Goal: Task Accomplishment & Management: Use online tool/utility

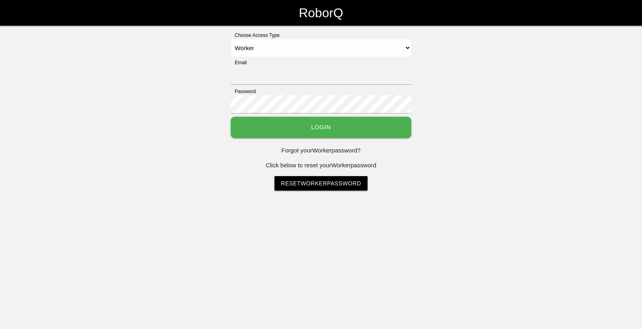
select select "Worker"
type input "[EMAIL_ADDRESS][DOMAIN_NAME]"
click at [322, 123] on button "Login" at bounding box center [321, 127] width 180 height 21
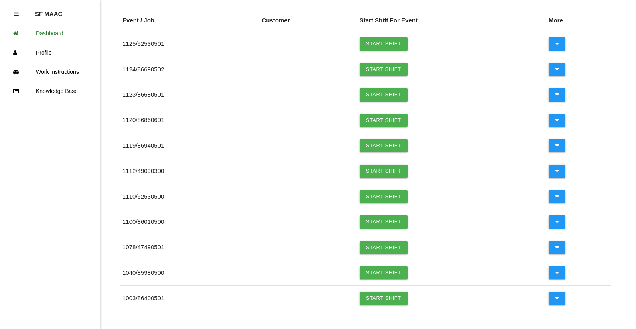
scroll to position [94, 0]
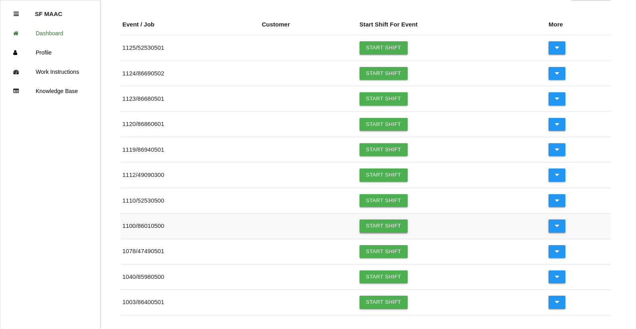
click at [375, 231] on link "Start Shift" at bounding box center [383, 225] width 48 height 13
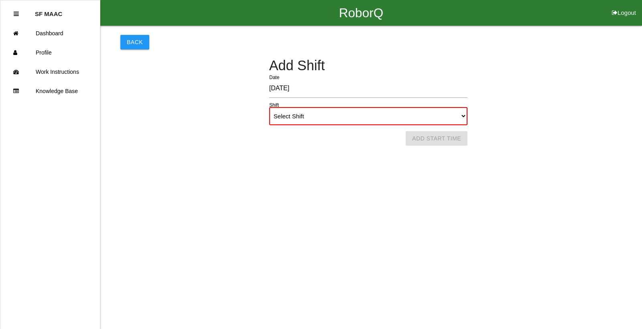
click at [374, 113] on select "Select Shift 1st Shift 2nd Shift 3rd Shift 4th Shift" at bounding box center [368, 116] width 198 height 18
select select "1"
click at [269, 107] on select "Select Shift 1st Shift 2nd Shift 3rd Shift 4th Shift" at bounding box center [368, 116] width 198 height 18
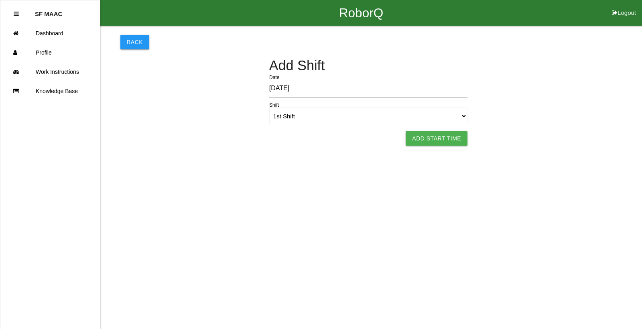
click at [419, 148] on html "RoborQ Logout SF MAAC Dashboard Profile Work Instructions Knowledge Base Back A…" at bounding box center [321, 82] width 642 height 165
click at [420, 140] on button "Add Start Time" at bounding box center [436, 138] width 62 height 14
select select "6"
select select "19"
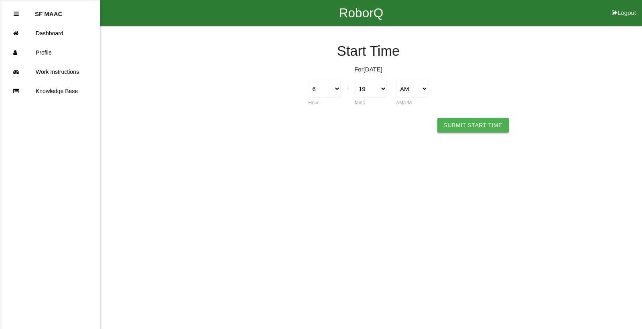
click at [449, 121] on button "Submit Start Time" at bounding box center [472, 125] width 71 height 14
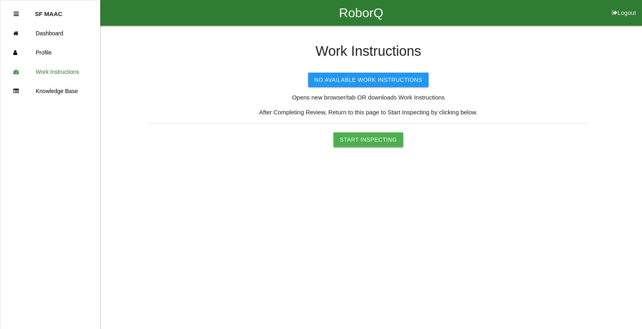
click at [389, 140] on button "Start Inspecting" at bounding box center [368, 139] width 70 height 14
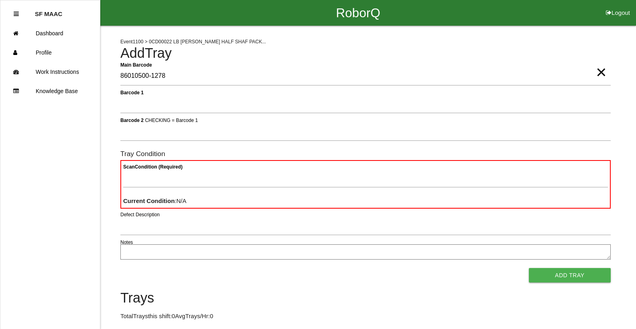
type Barcode "86010500-1278"
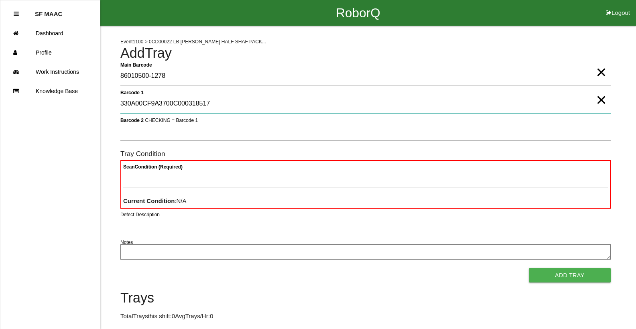
type 1 "330A00CF9A3700C000318517"
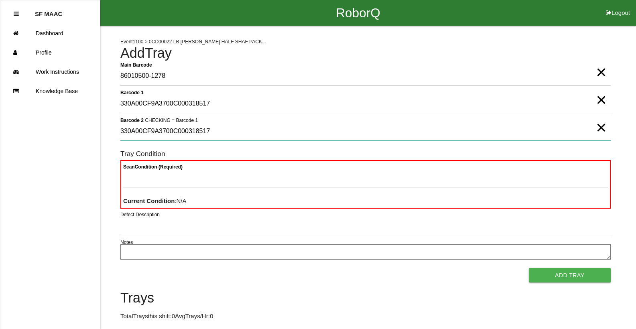
type 2 "330A00CF9A3700C000318517"
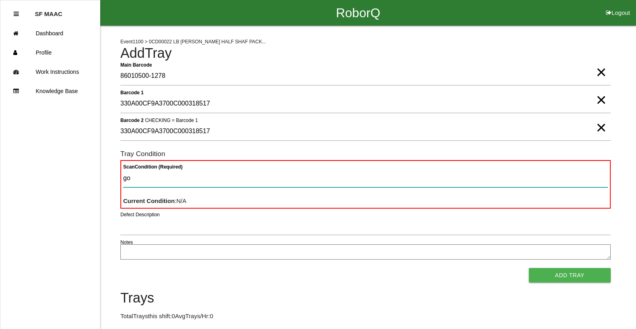
type Condition "goo"
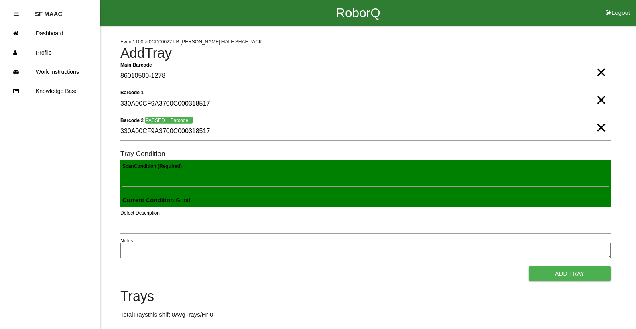
click at [528, 266] on button "Add Tray" at bounding box center [569, 273] width 82 height 14
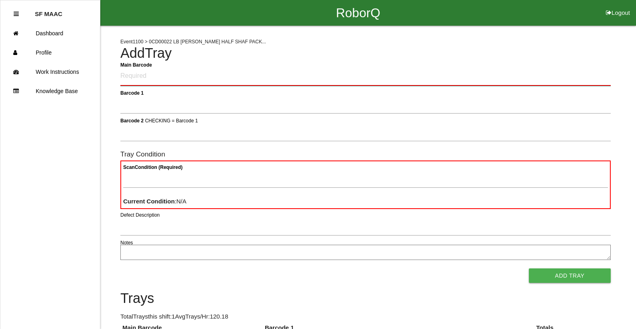
click at [253, 82] on Barcode "Main Barcode" at bounding box center [365, 76] width 490 height 19
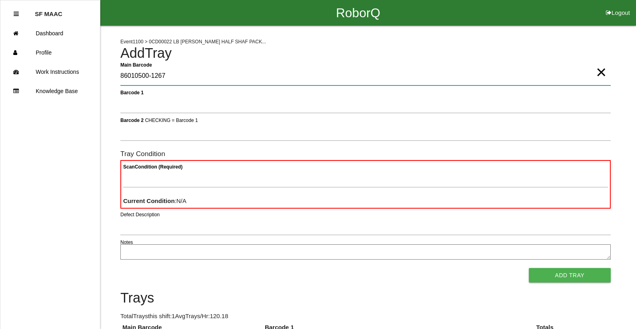
type Barcode "86010500-1267"
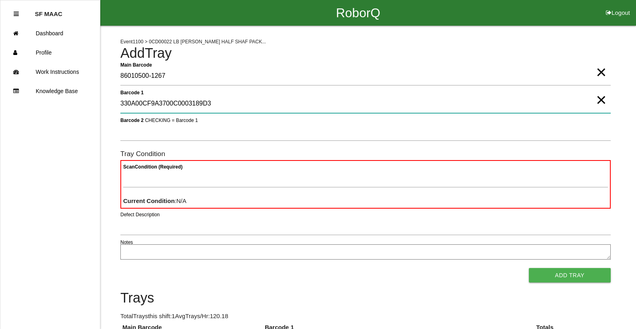
type 1 "330A00CF9A3700C0003189D3"
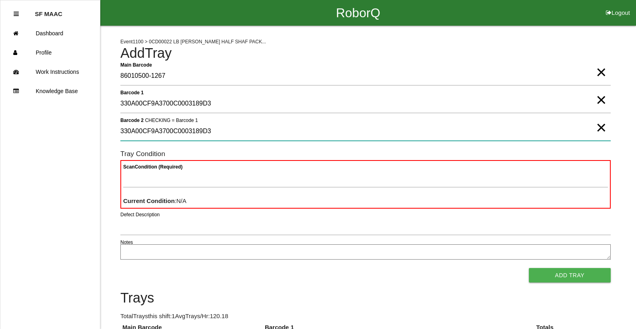
type 2 "330A00CF9A3700C0003189D3"
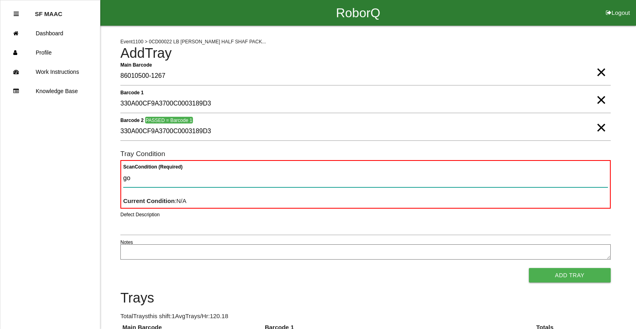
type Condition "goo"
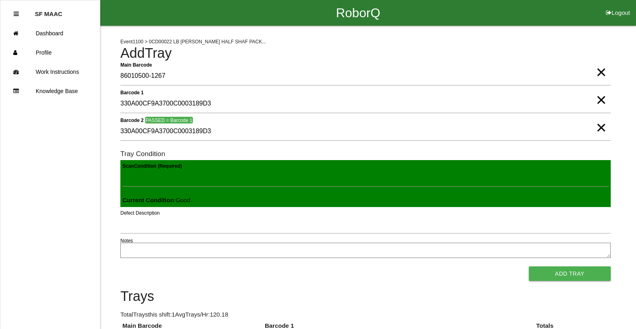
click at [528, 266] on button "Add Tray" at bounding box center [569, 273] width 82 height 14
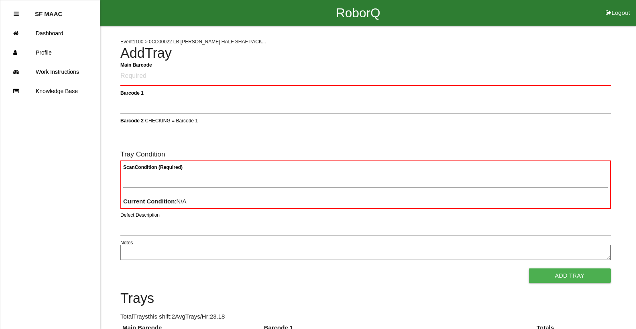
click at [147, 75] on Barcode "Main Barcode" at bounding box center [365, 76] width 490 height 19
type Barcode "86010500-1268"
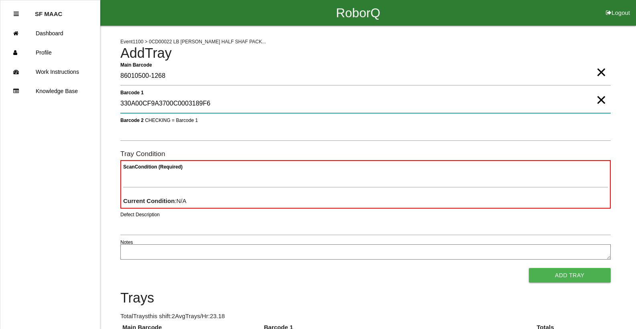
type 1 "330A00CF9A3700C0003189F6"
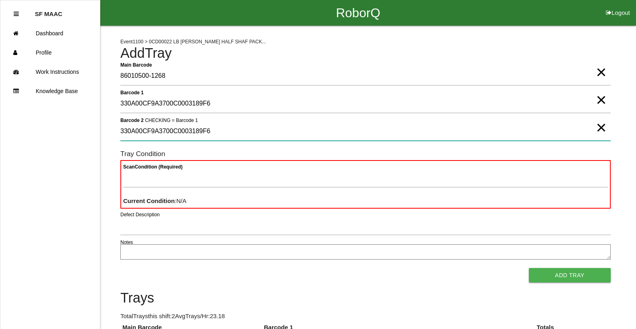
type 2 "330A00CF9A3700C0003189F6"
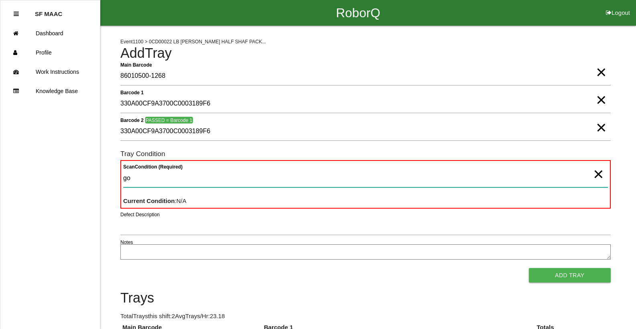
type Condition "goo"
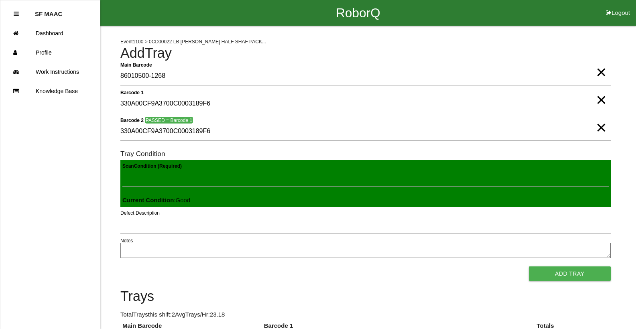
click at [528, 266] on button "Add Tray" at bounding box center [569, 273] width 82 height 14
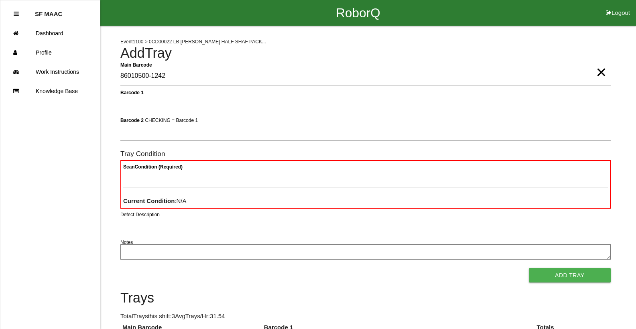
type Barcode "86010500-1242"
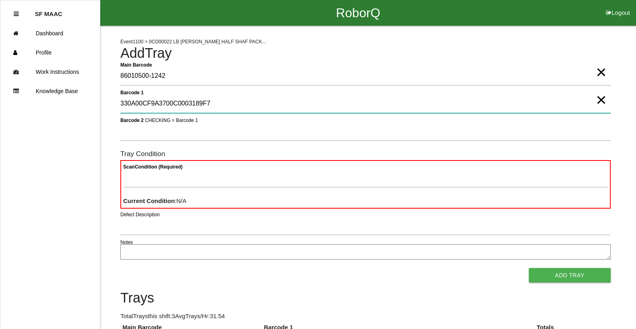
type 1 "330A00CF9A3700C0003189F7"
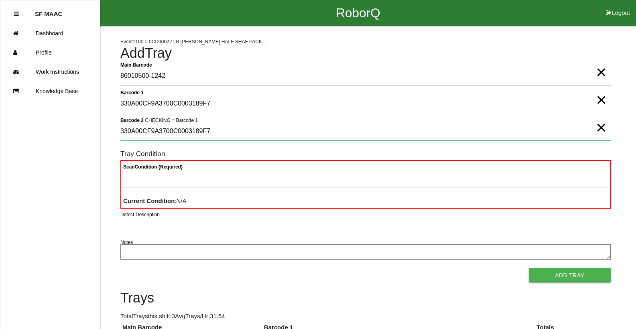
type 2 "330A00CF9A3700C0003189F7"
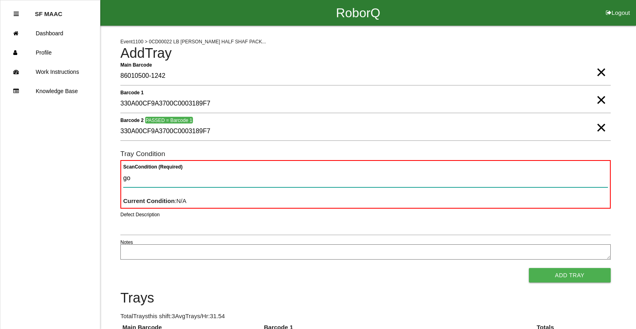
type Condition "goo"
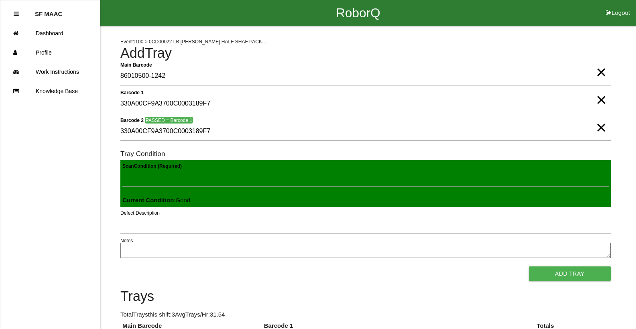
click at [528, 266] on button "Add Tray" at bounding box center [569, 273] width 82 height 14
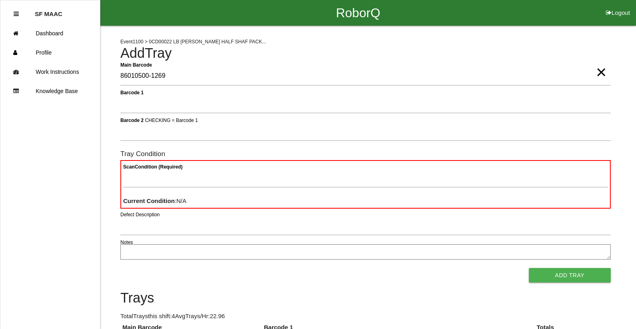
type Barcode "86010500-1269"
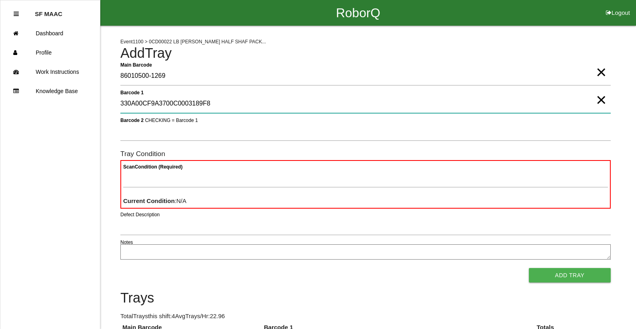
type 1 "330A00CF9A3700C0003189F8"
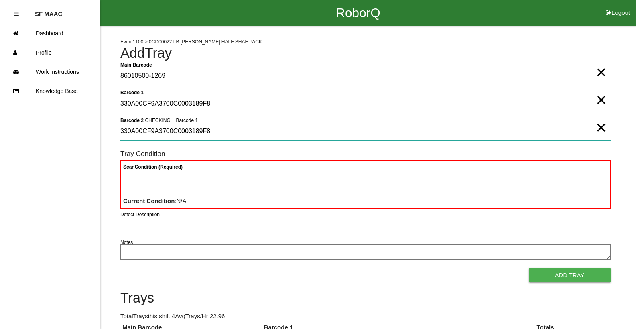
type 2 "330A00CF9A3700C0003189F8"
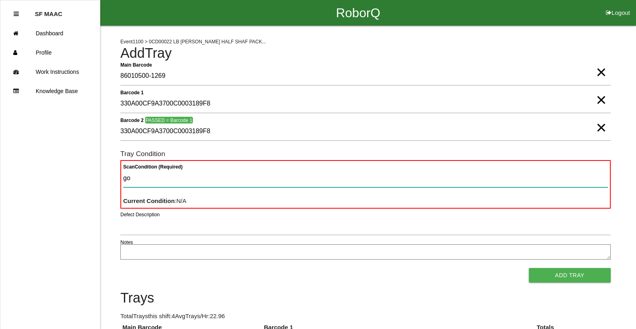
type Condition "goo"
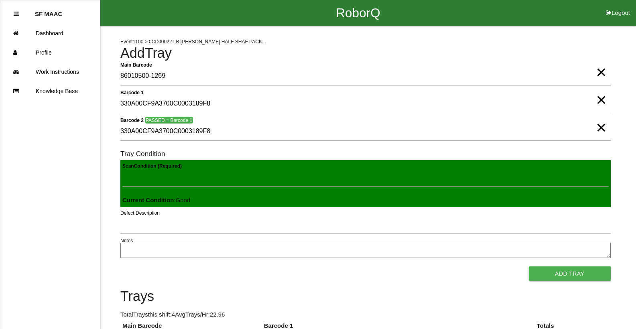
click at [528, 266] on button "Add Tray" at bounding box center [569, 273] width 82 height 14
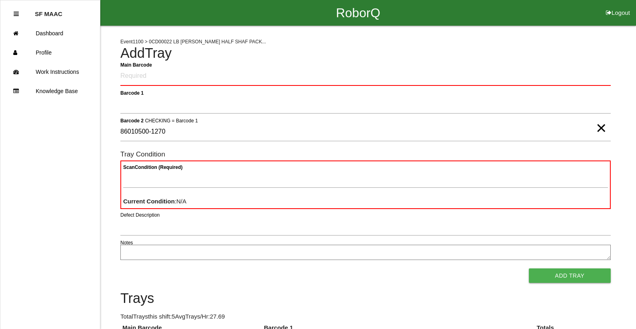
type 2 "86010500-1270"
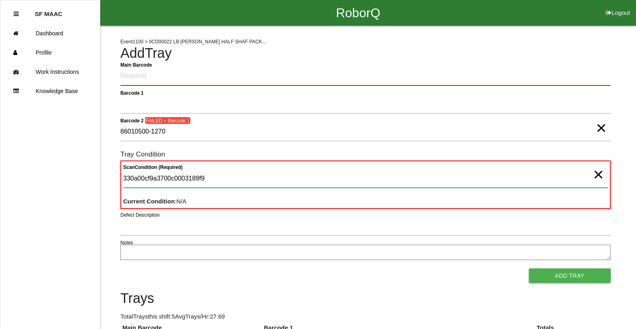
type Condition "330a00cf9a3700c0003189f9"
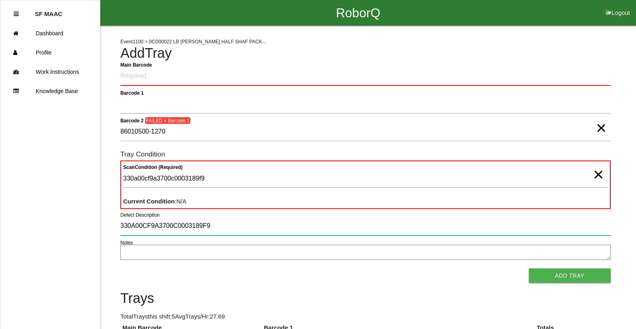
type input "330A00CF9A3700C0003189F9"
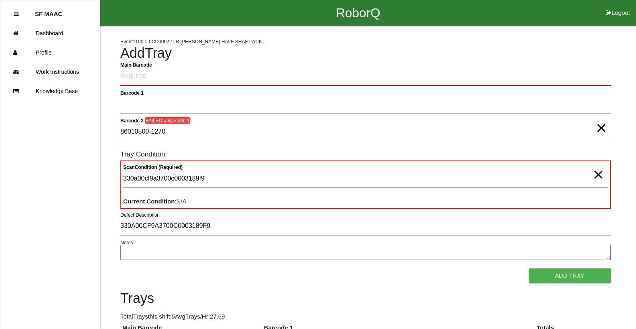
click at [601, 128] on span "×" at bounding box center [600, 120] width 10 height 16
click at [595, 173] on span "×" at bounding box center [598, 166] width 10 height 16
click at [170, 75] on Barcode "Main Barcode" at bounding box center [365, 76] width 490 height 19
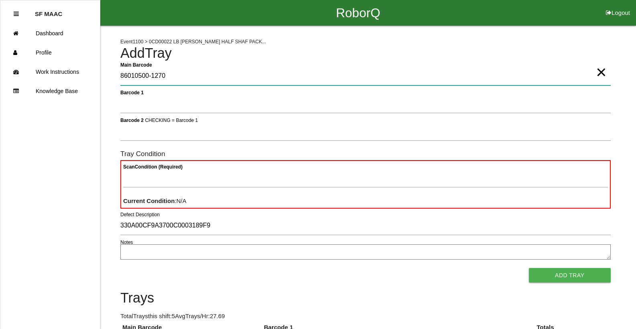
type Barcode "86010500-1270"
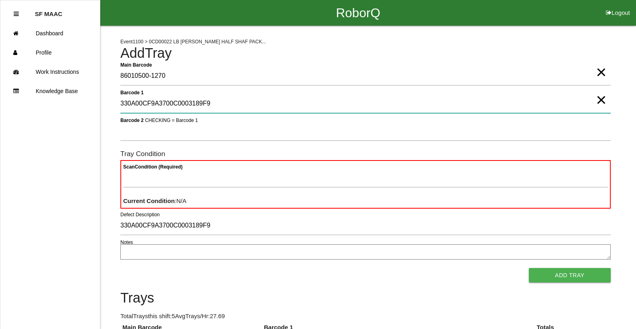
type 1 "330A00CF9A3700C0003189F9"
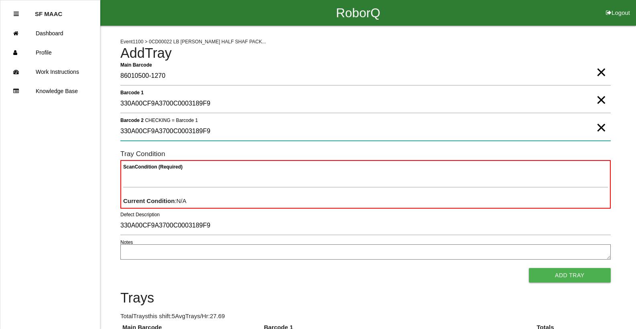
type 2 "330A00CF9A3700C0003189F9"
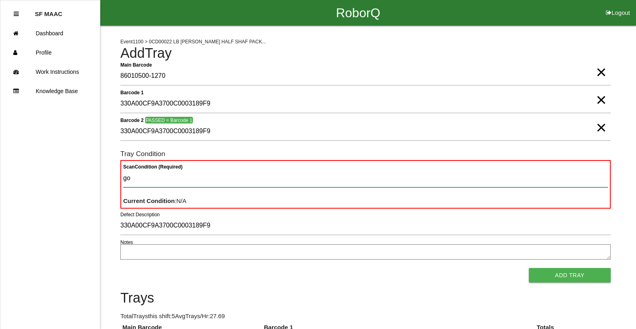
type Condition "goo"
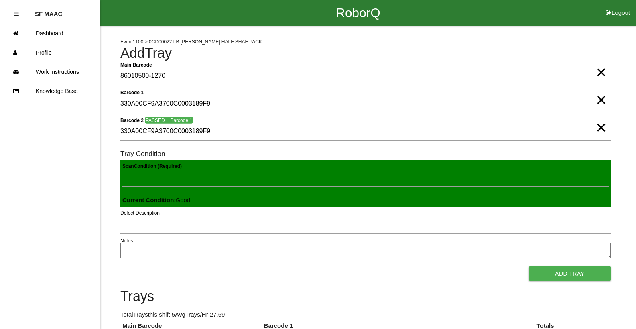
click at [528, 266] on button "Add Tray" at bounding box center [569, 273] width 82 height 14
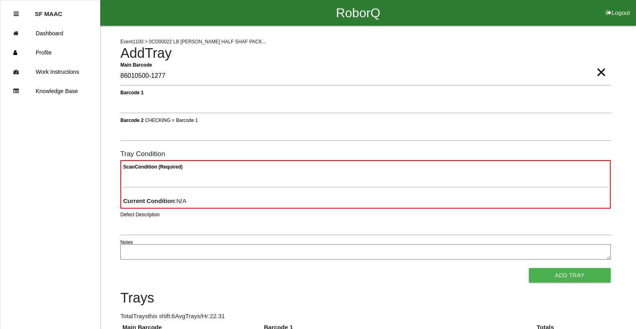
type Barcode "86010500-1277"
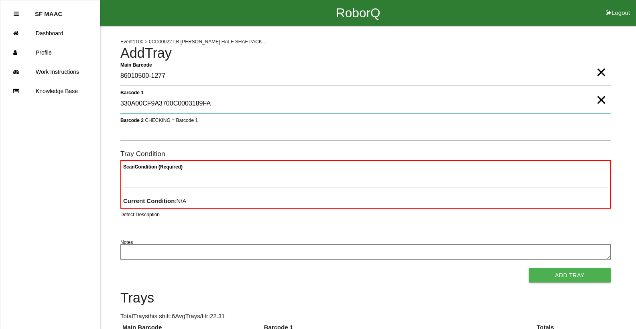
type 1 "330A00CF9A3700C0003189FA"
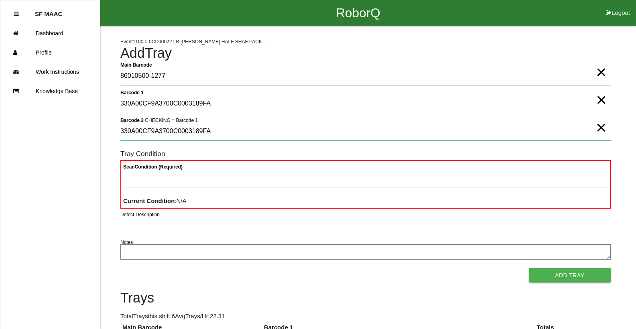
type 2 "330A00CF9A3700C0003189FA"
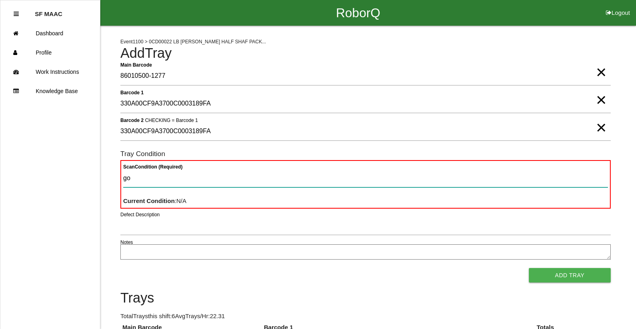
type Condition "goo"
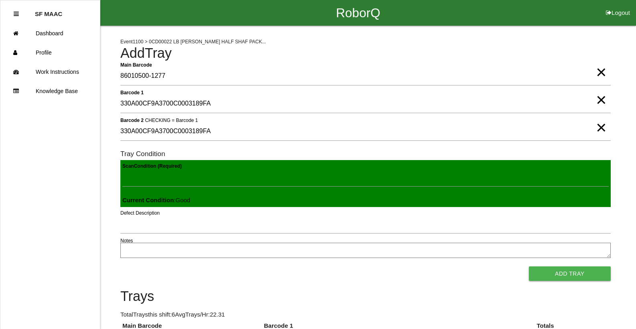
click at [528, 266] on button "Add Tray" at bounding box center [569, 273] width 82 height 14
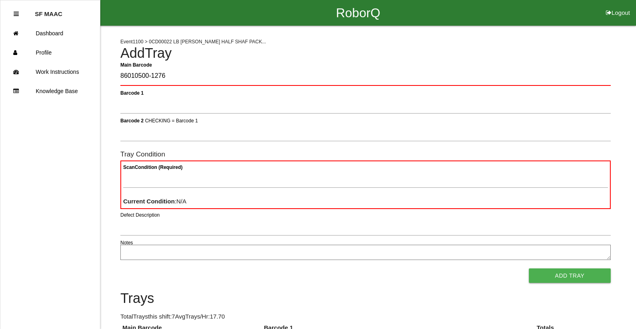
type Barcode "86010500-1276"
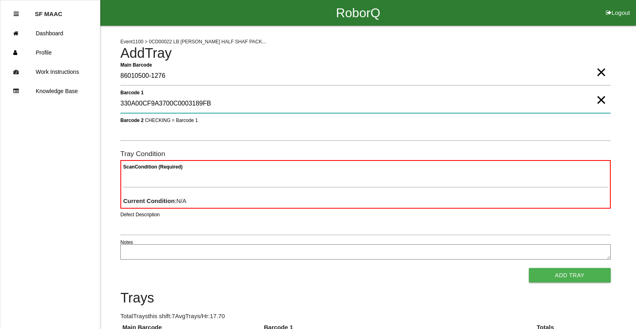
type 1 "330A00CF9A3700C0003189FB"
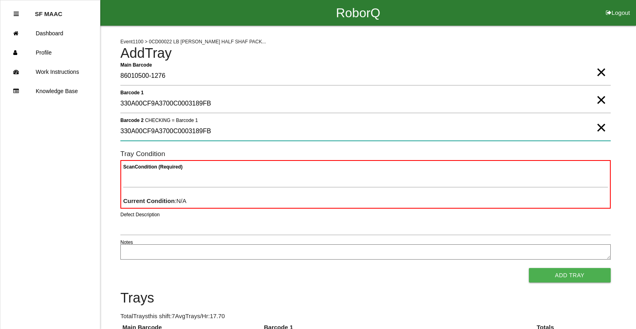
type 2 "330A00CF9A3700C0003189FB"
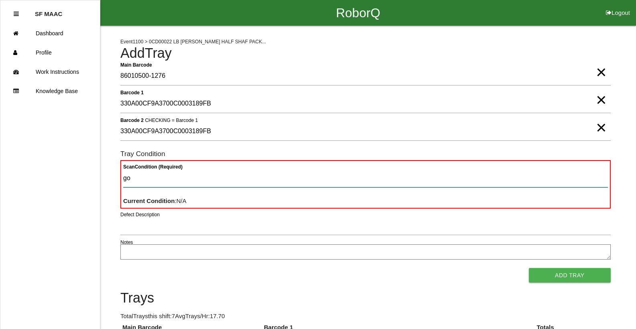
type Condition "goo"
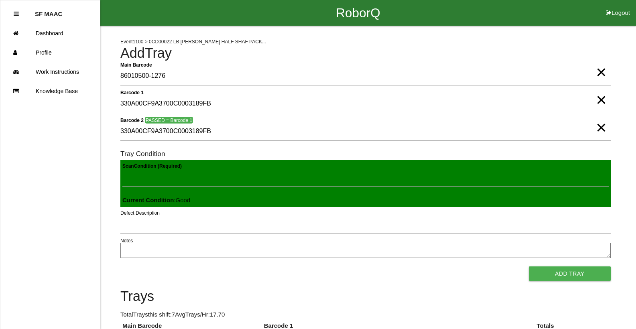
click at [528, 266] on button "Add Tray" at bounding box center [569, 273] width 82 height 14
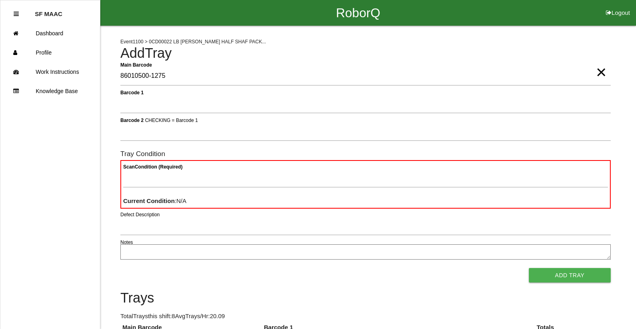
type Barcode "86010500-1275"
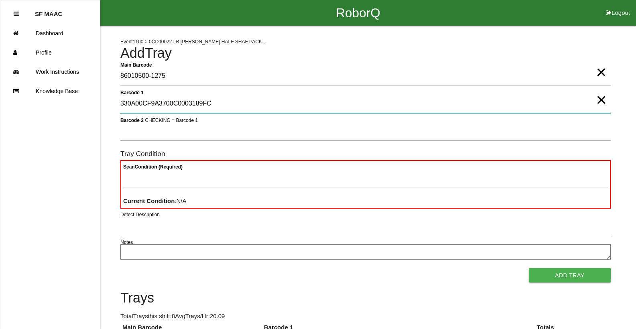
type 1 "330A00CF9A3700C0003189FC"
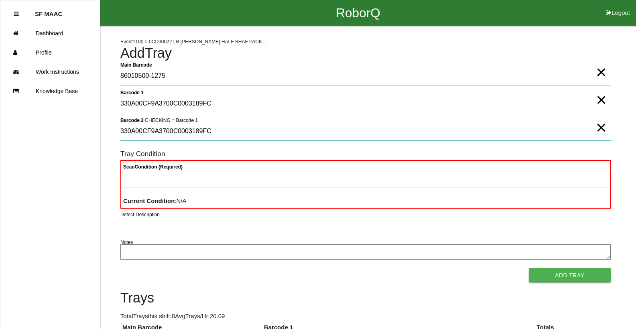
type 2 "330A00CF9A3700C0003189FC"
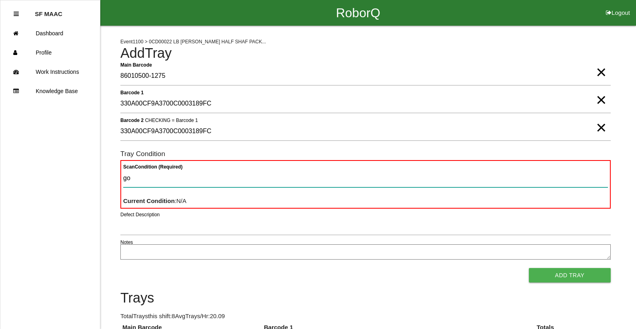
type Condition "goo"
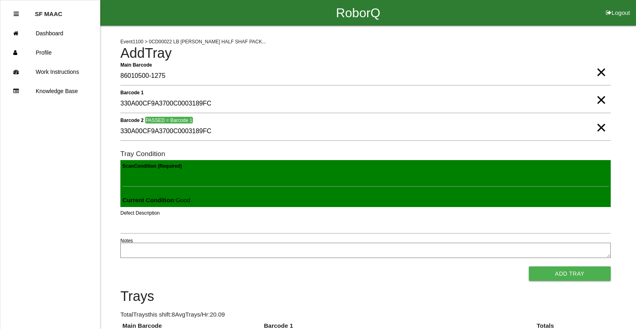
click at [528, 266] on button "Add Tray" at bounding box center [569, 273] width 82 height 14
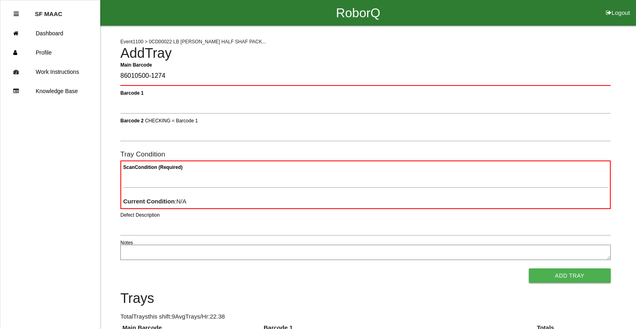
type Barcode "86010500-1274"
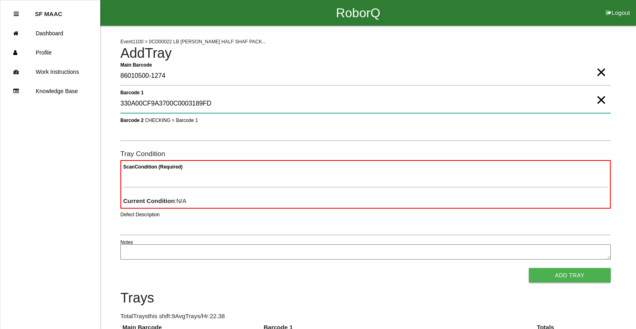
type 1 "330A00CF9A3700C0003189FD"
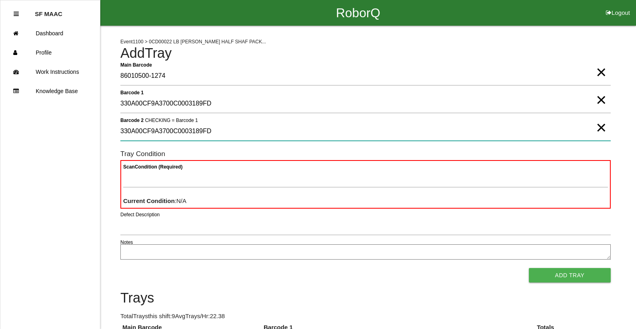
type 2 "330A00CF9A3700C0003189FD"
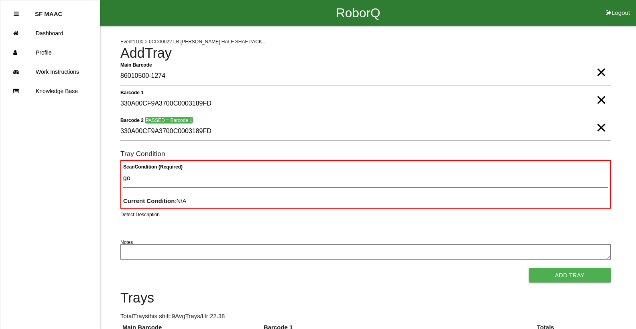
type Condition "goo"
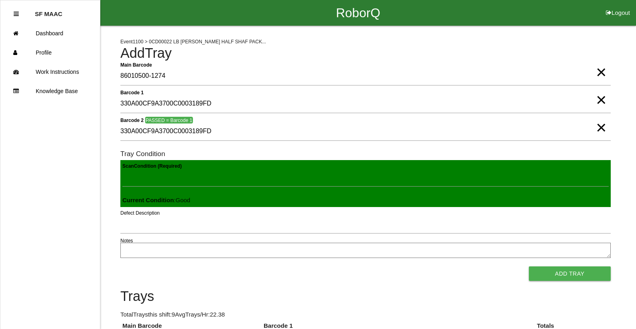
click at [528, 266] on button "Add Tray" at bounding box center [569, 273] width 82 height 14
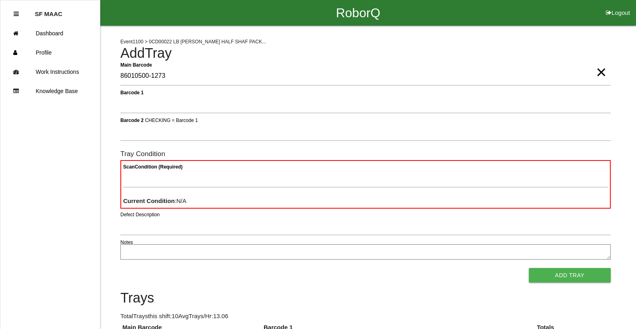
type Barcode "86010500-1273"
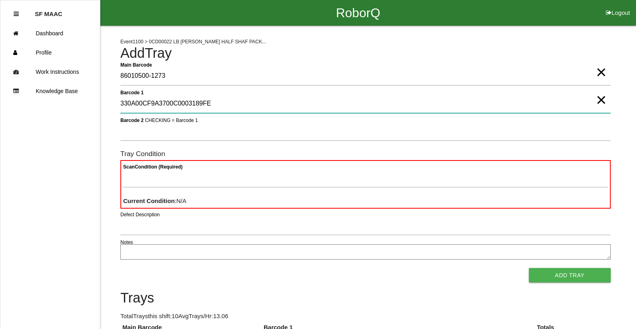
type 1 "330A00CF9A3700C0003189FE"
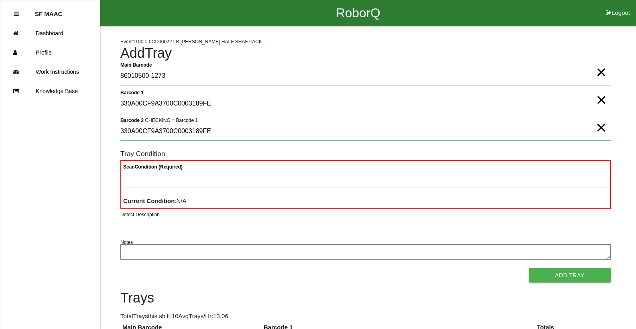
type 2 "330A00CF9A3700C0003189FE"
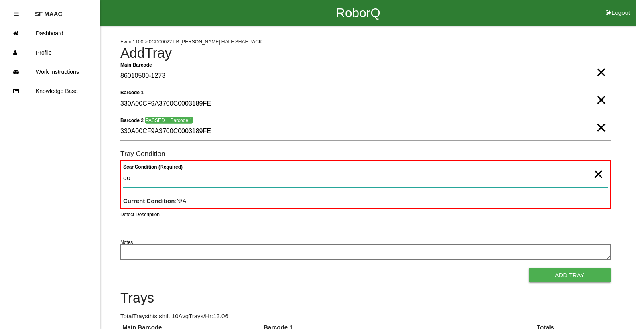
type Condition "goo"
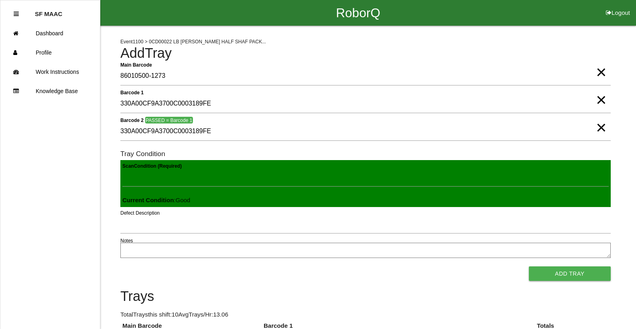
click at [528, 266] on button "Add Tray" at bounding box center [569, 273] width 82 height 14
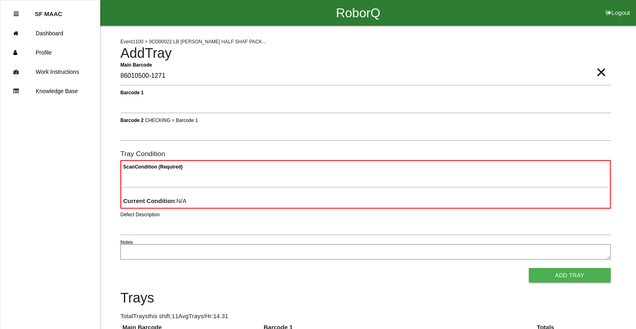
type Barcode "86010500-1271"
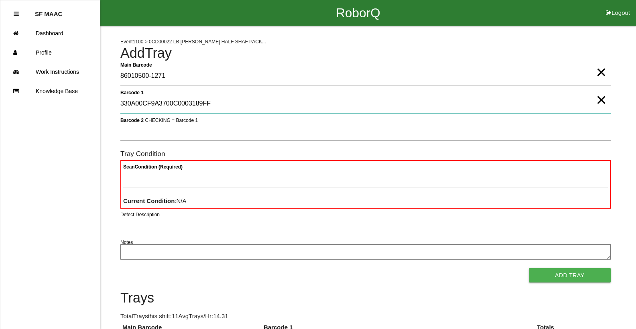
type 1 "330A00CF9A3700C0003189FF"
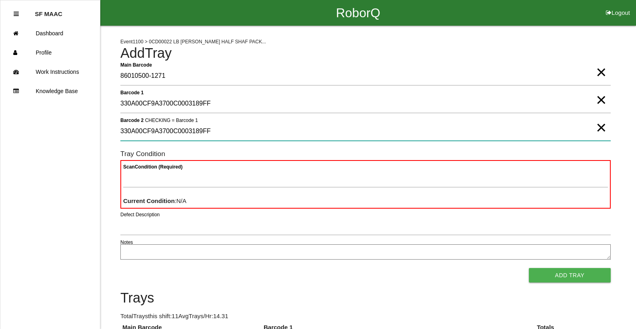
type 2 "330A00CF9A3700C0003189FF"
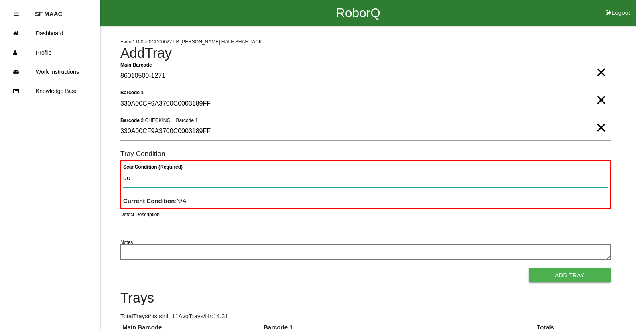
type Condition "goo"
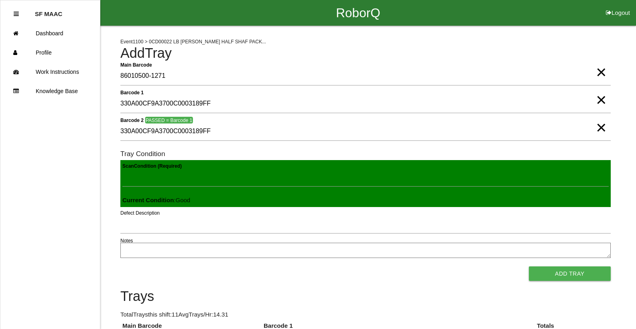
click at [528, 266] on button "Add Tray" at bounding box center [569, 273] width 82 height 14
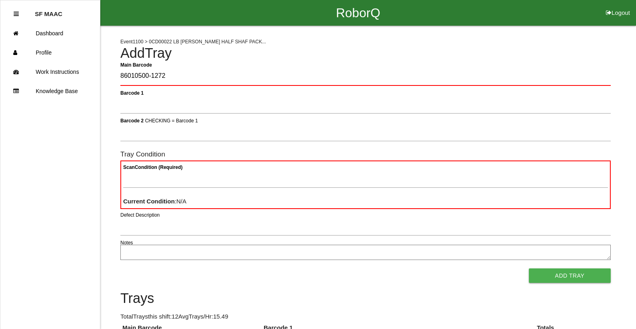
type Barcode "86010500-1272"
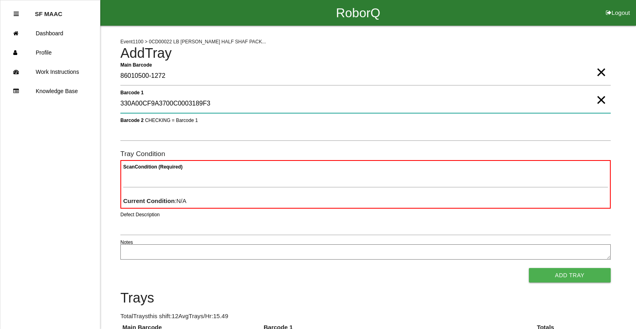
type 1 "330A00CF9A3700C0003189F3"
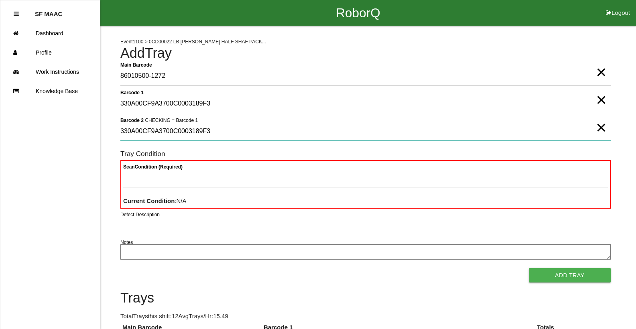
type 2 "330A00CF9A3700C0003189F3"
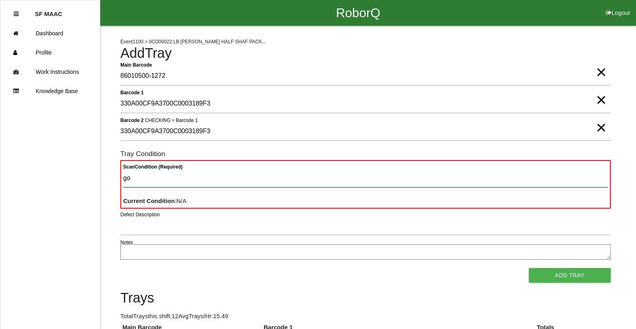
type Condition "goo"
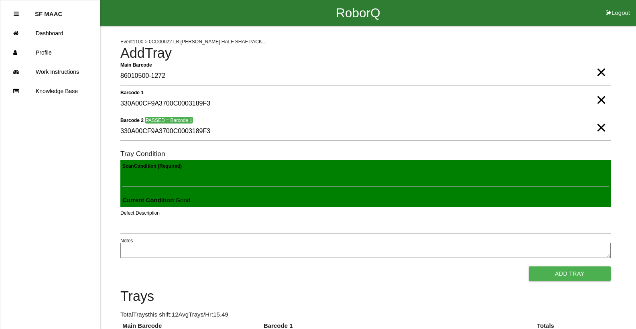
click at [528, 266] on button "Add Tray" at bounding box center [569, 273] width 82 height 14
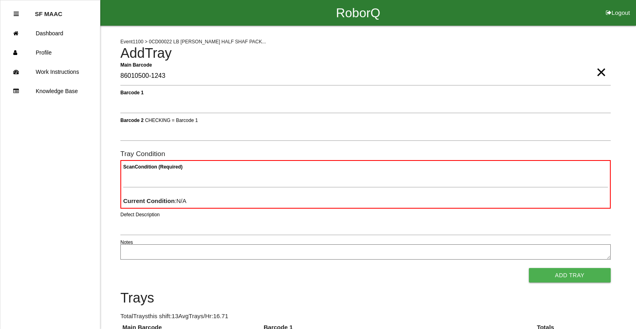
type Barcode "86010500-1243"
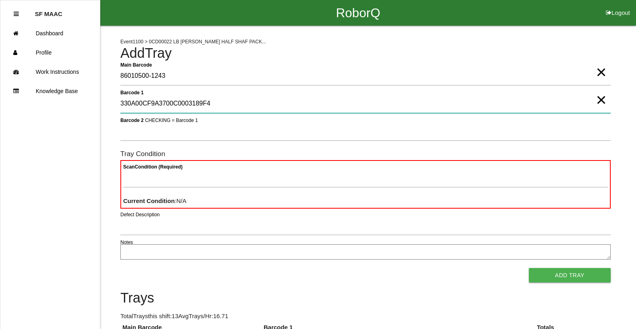
type 1 "330A00CF9A3700C0003189F4"
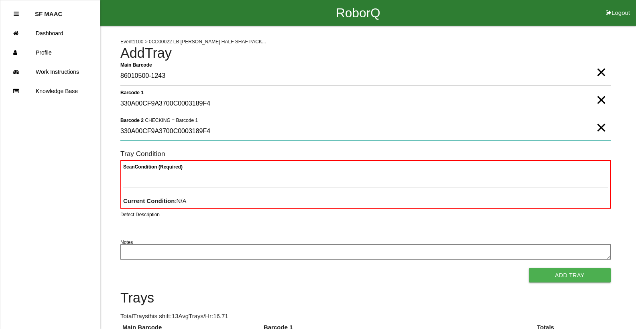
type 2 "330A00CF9A3700C0003189F4"
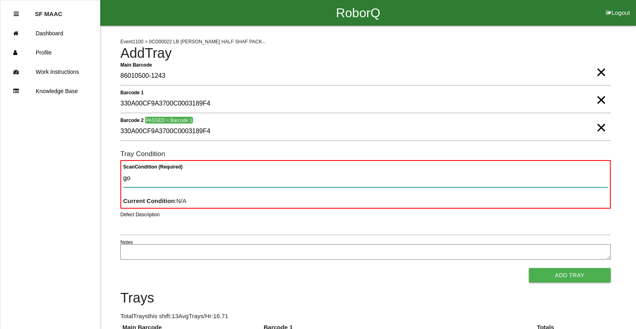
type Condition "goo"
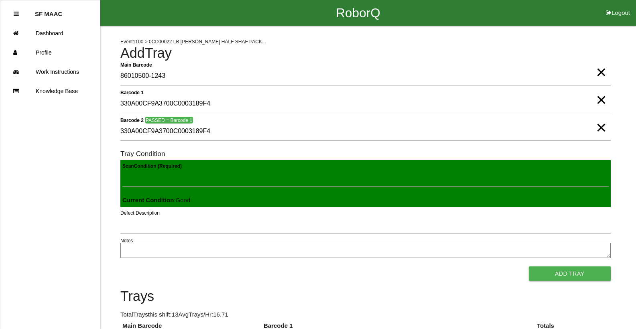
click at [528, 266] on button "Add Tray" at bounding box center [569, 273] width 82 height 14
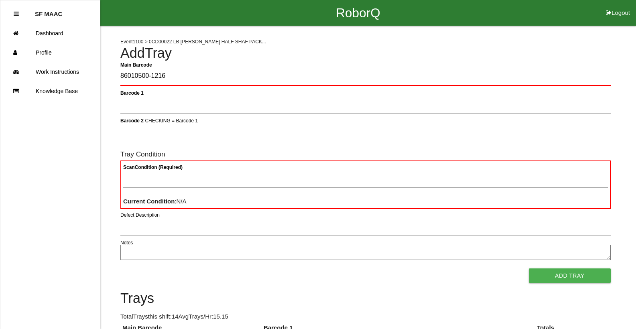
type Barcode "86010500-1216"
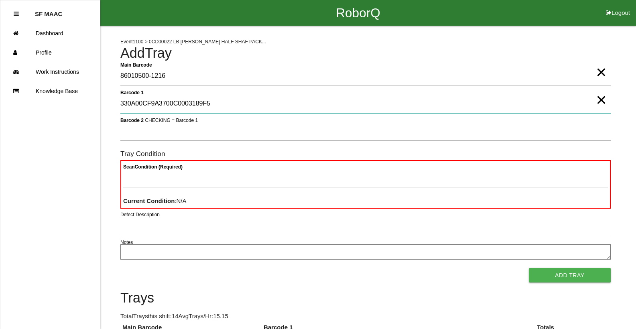
type 1 "330A00CF9A3700C0003189F5"
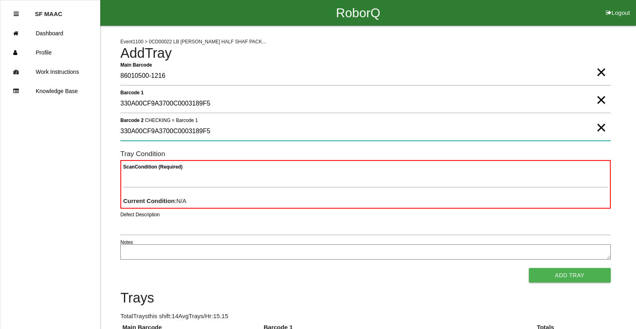
type 2 "330A00CF9A3700C0003189F5"
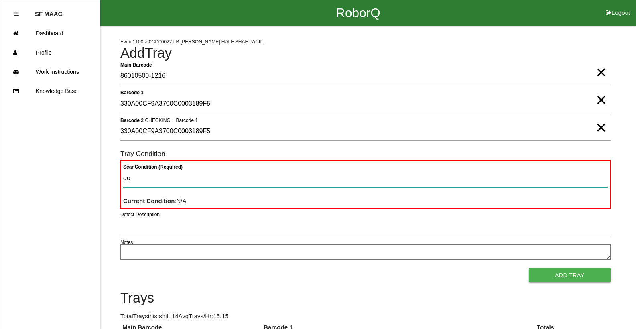
type Condition "goo"
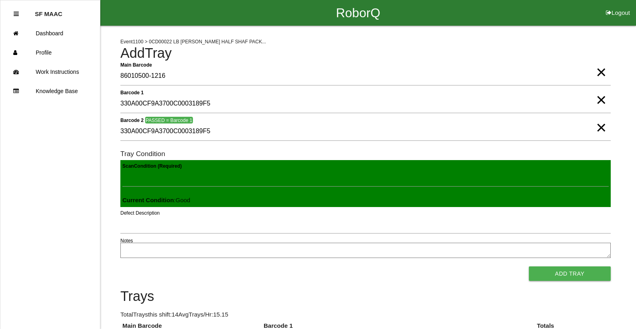
click at [528, 266] on button "Add Tray" at bounding box center [569, 273] width 82 height 14
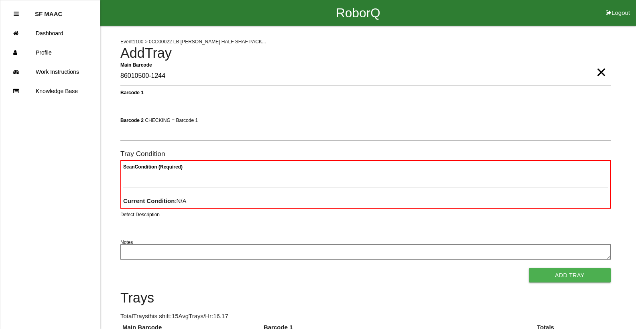
type Barcode "86010500-1244"
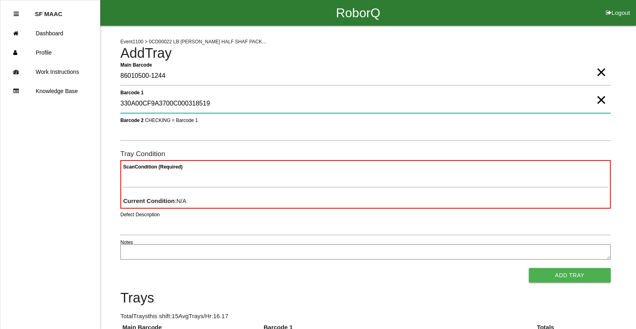
type 1 "330A00CF9A3700C000318519"
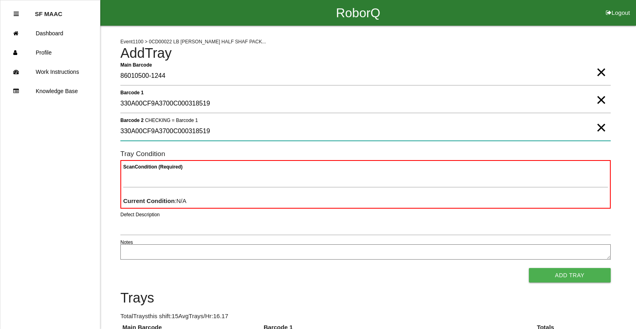
type 2 "330A00CF9A3700C000318519"
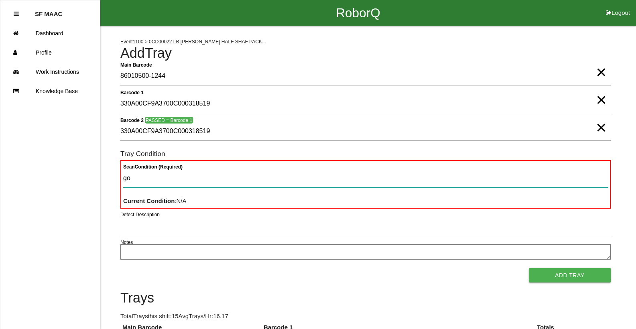
type Condition "goo"
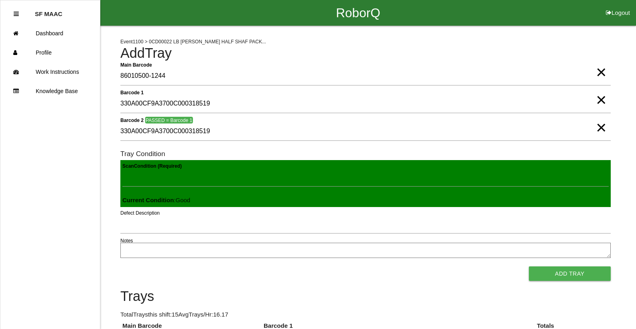
click at [528, 266] on button "Add Tray" at bounding box center [569, 273] width 82 height 14
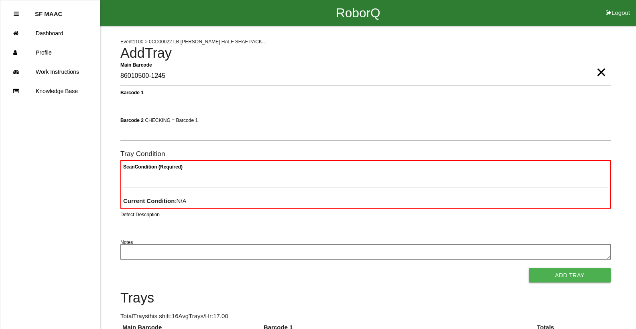
type Barcode "86010500-1245"
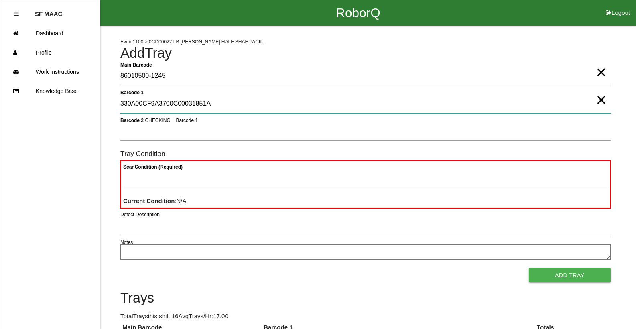
type 1 "330A00CF9A3700C00031851A"
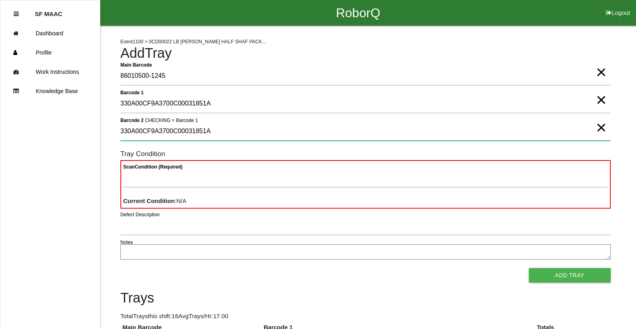
type 2 "330A00CF9A3700C00031851A"
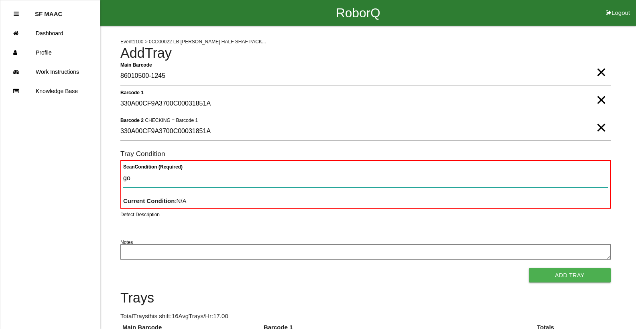
type Condition "goo"
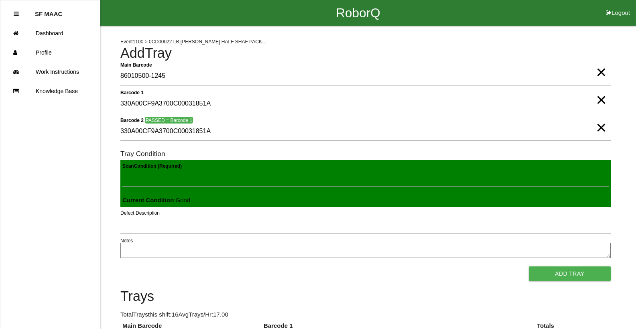
click at [528, 266] on button "Add Tray" at bounding box center [569, 273] width 82 height 14
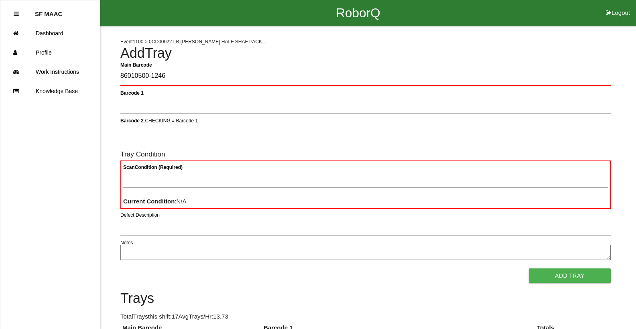
type Barcode "86010500-1246"
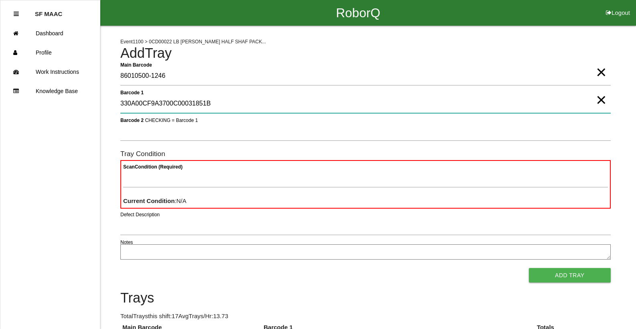
type 1 "330A00CF9A3700C00031851B"
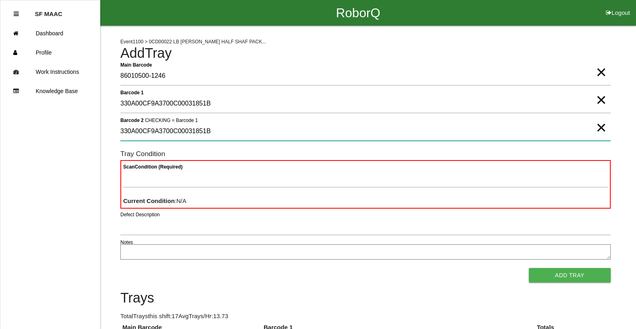
type 2 "330A00CF9A3700C00031851B"
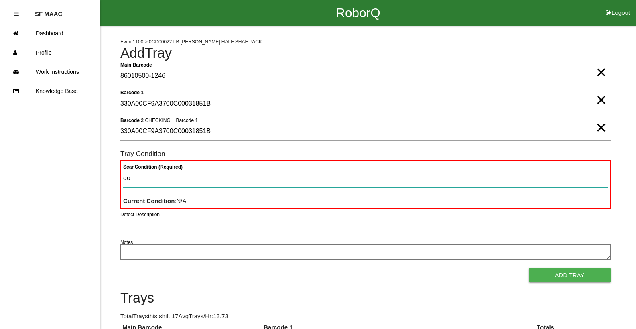
type Condition "goo"
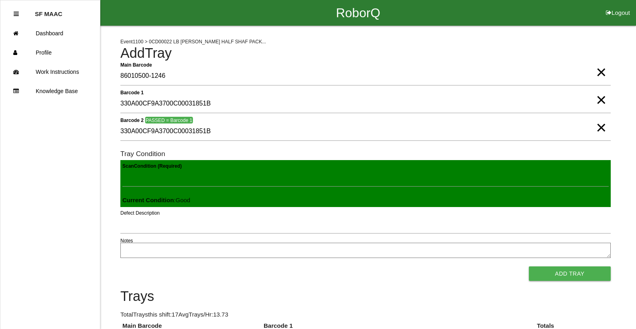
click at [528, 266] on button "Add Tray" at bounding box center [569, 273] width 82 height 14
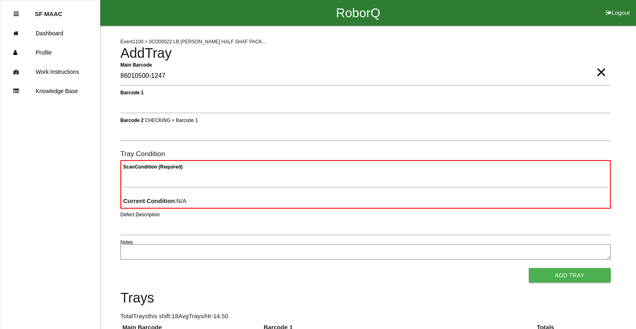
type Barcode "86010500-1247"
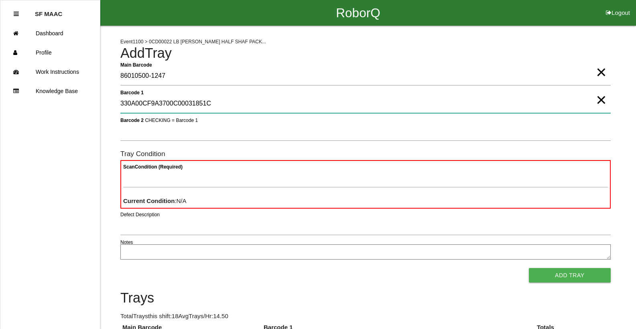
type 1 "330A00CF9A3700C00031851C"
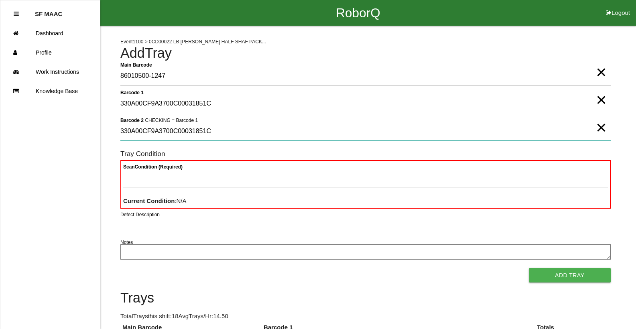
type 2 "330A00CF9A3700C00031851C"
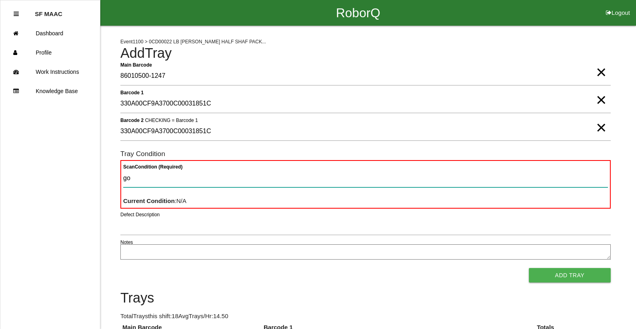
type Condition "goo"
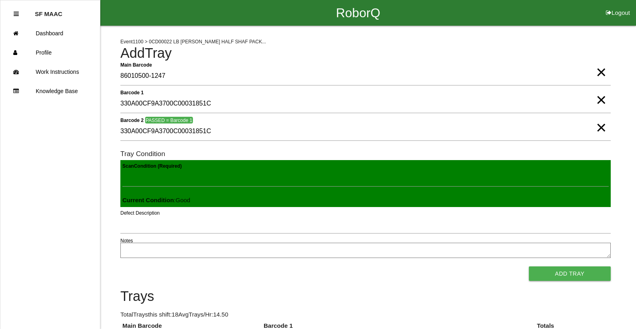
click at [528, 266] on button "Add Tray" at bounding box center [569, 273] width 82 height 14
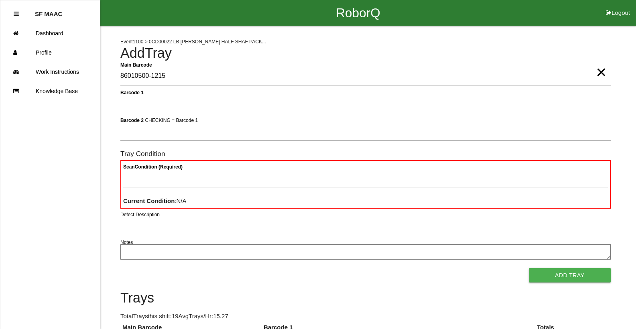
type Barcode "86010500-1215"
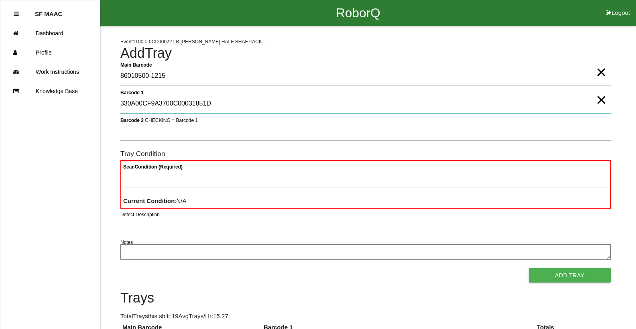
type 1 "330A00CF9A3700C00031851D"
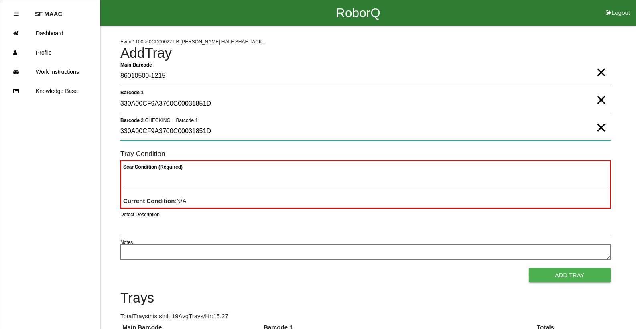
type 2 "330A00CF9A3700C00031851D"
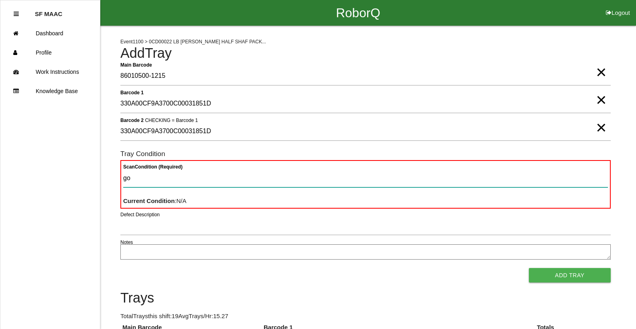
type Condition "goo"
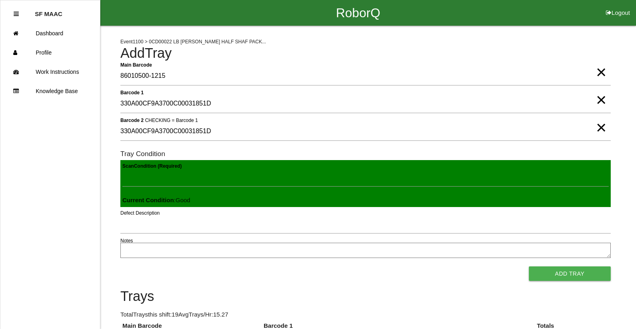
click at [528, 266] on button "Add Tray" at bounding box center [569, 273] width 82 height 14
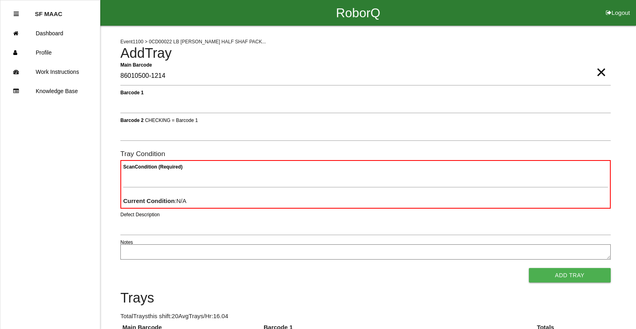
type Barcode "86010500-1214"
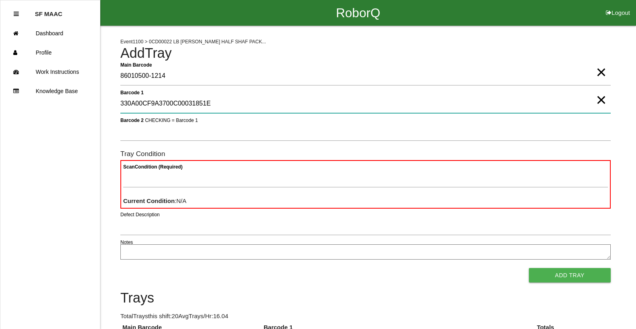
type 1 "330A00CF9A3700C00031851E"
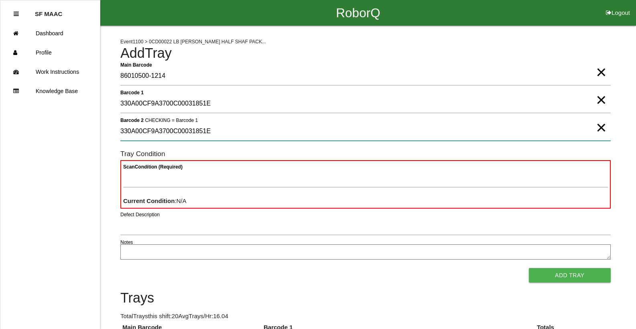
type 2 "330A00CF9A3700C00031851E"
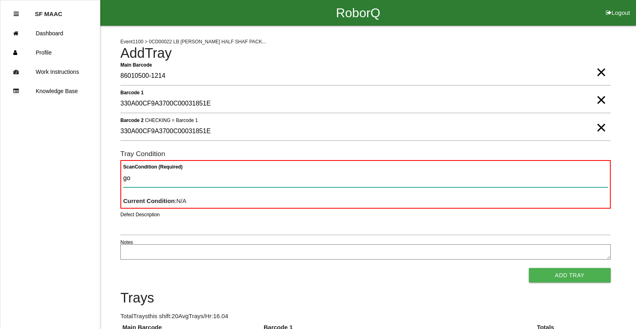
type Condition "goo"
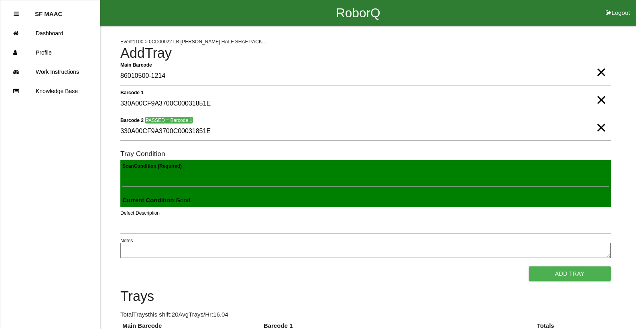
click at [528, 266] on button "Add Tray" at bounding box center [569, 273] width 82 height 14
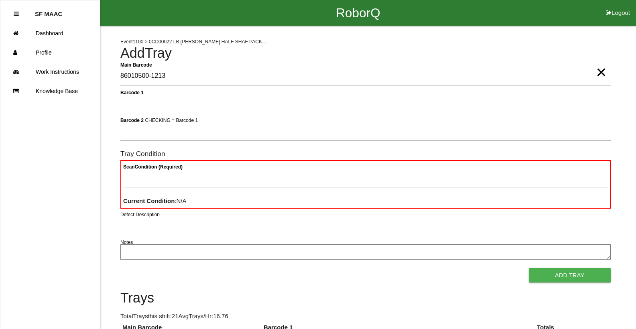
type Barcode "86010500-1213"
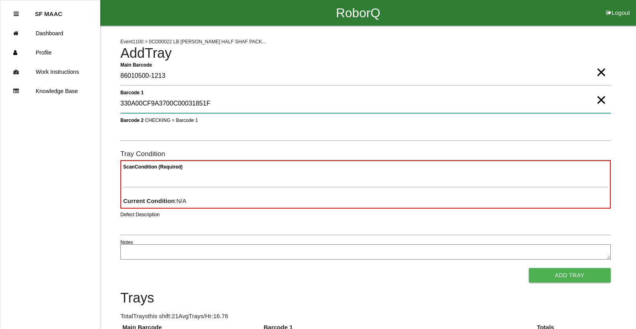
type 1 "330A00CF9A3700C00031851F"
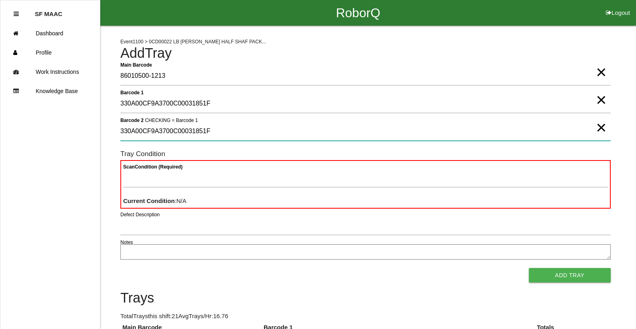
type 2 "330A00CF9A3700C00031851F"
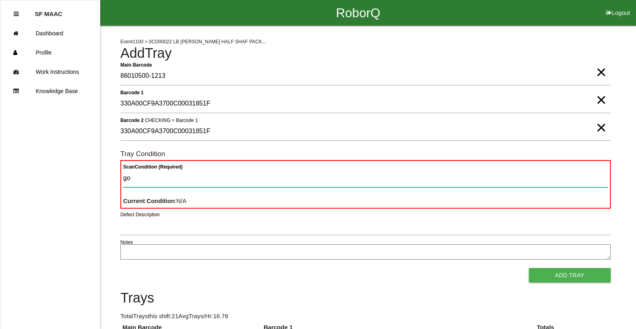
type Condition "goo"
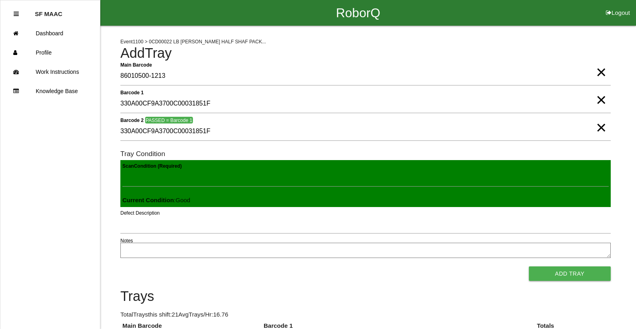
click at [528, 266] on button "Add Tray" at bounding box center [569, 273] width 82 height 14
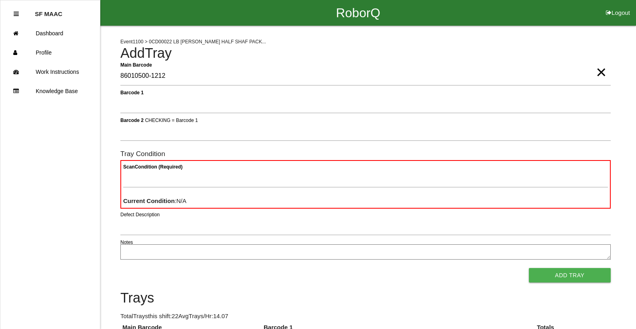
type Barcode "86010500-1212"
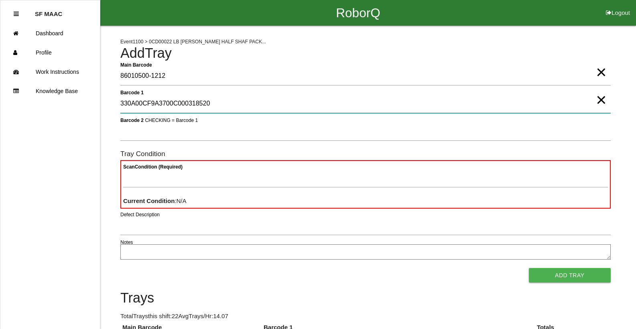
type 1 "330A00CF9A3700C000318520"
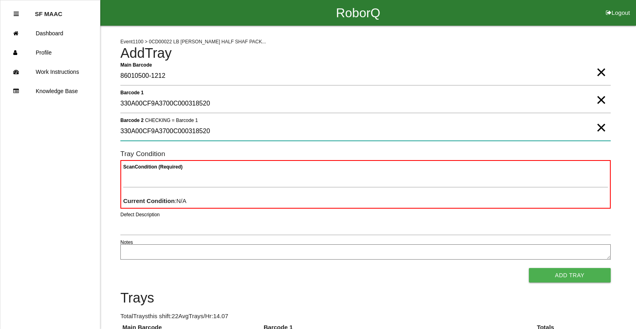
type 2 "330A00CF9A3700C000318520"
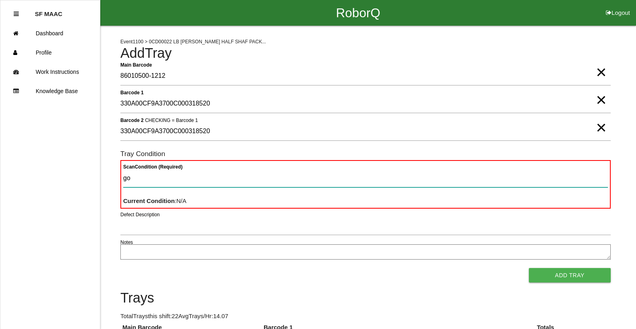
type Condition "goo"
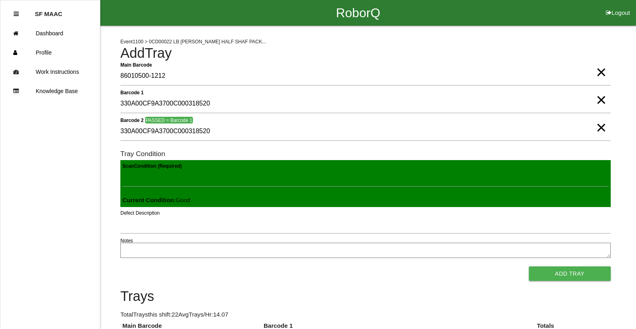
click button "Add Tray" at bounding box center [569, 273] width 82 height 14
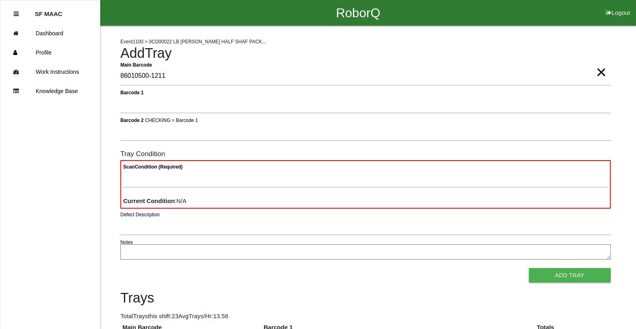
type Barcode "86010500-1211"
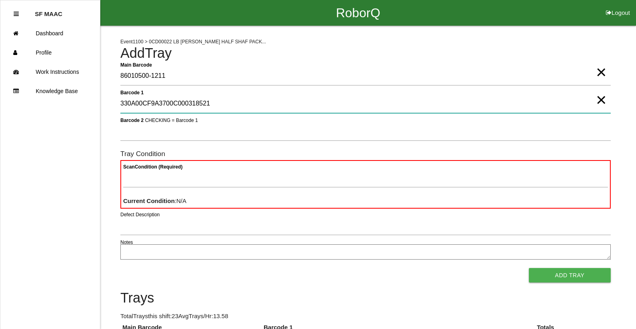
type 1 "330A00CF9A3700C000318521"
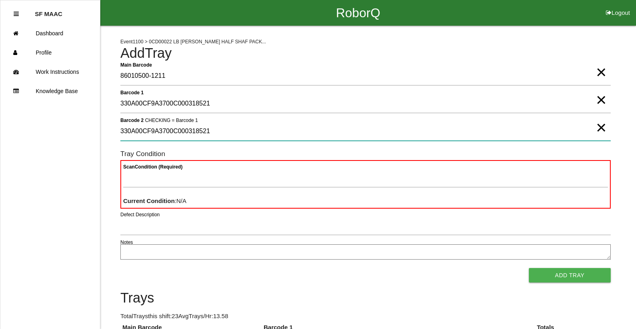
type 2 "330A00CF9A3700C000318521"
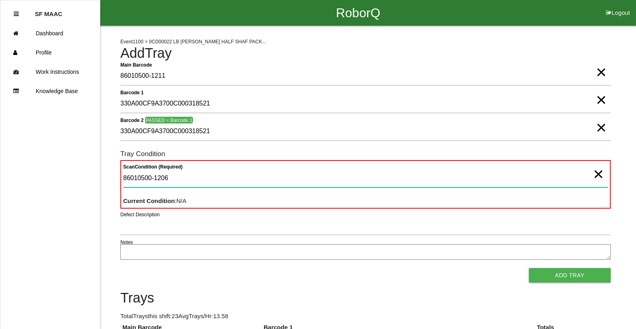
type Condition "86010500-1206"
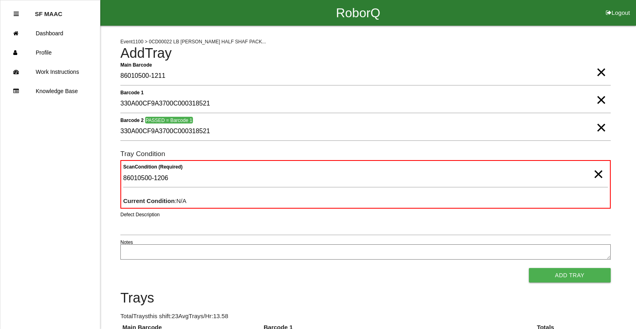
click at [528, 268] on button "Add Tray" at bounding box center [569, 275] width 82 height 14
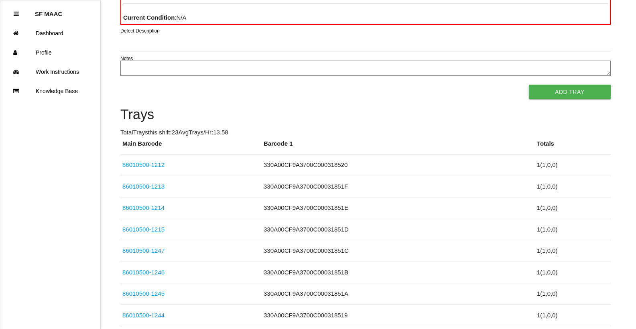
drag, startPoint x: 634, startPoint y: 87, endPoint x: 638, endPoint y: 78, distance: 10.1
click at [636, 78] on html "RoborQ Logout SF MAAC Dashboard Profile Work Instructions Knowledge Base Event …" at bounding box center [318, 247] width 636 height 882
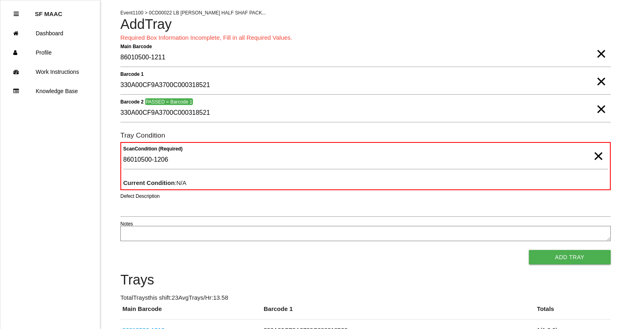
scroll to position [0, 0]
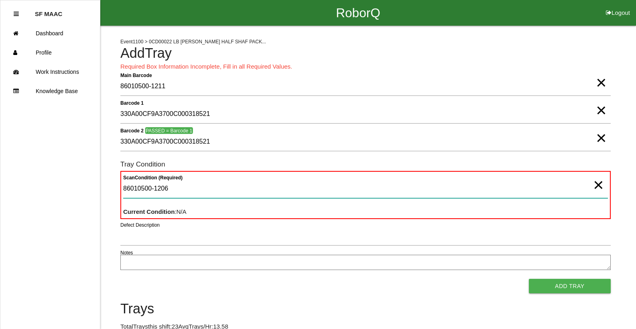
click at [312, 184] on Condition "86010500-1206" at bounding box center [365, 189] width 484 height 18
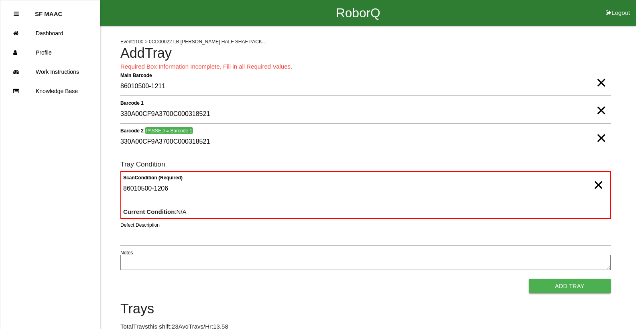
click at [596, 185] on span "×" at bounding box center [598, 177] width 10 height 16
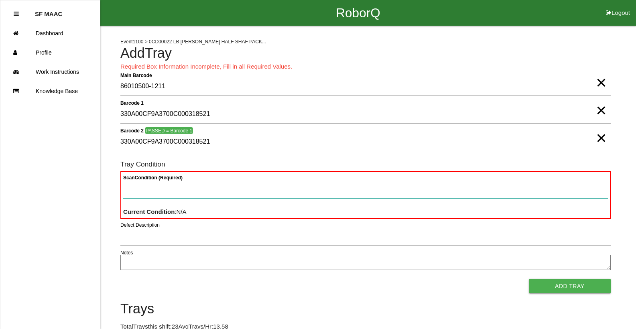
click at [596, 186] on Condition "Scan Condition (Required)" at bounding box center [365, 189] width 484 height 18
type Condition "goo"
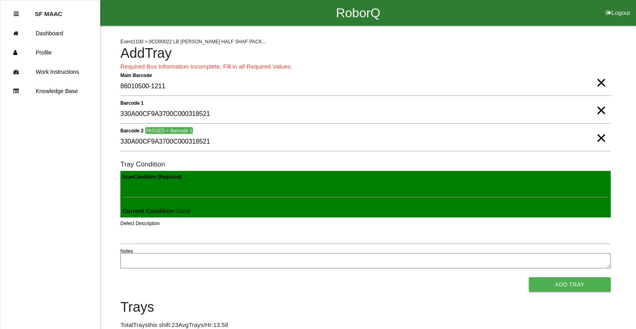
click at [528, 277] on button "Add Tray" at bounding box center [569, 284] width 82 height 14
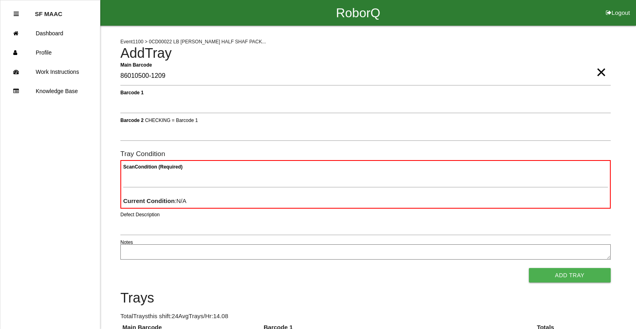
type Barcode "86010500-1209"
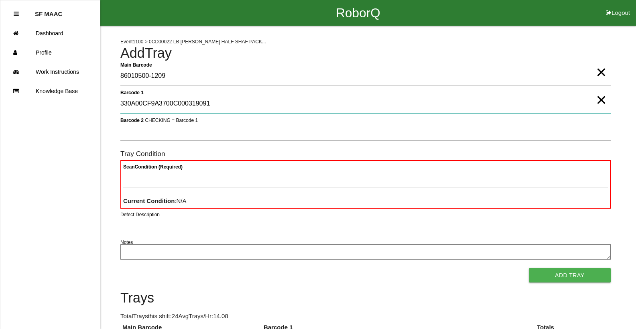
type 1 "330A00CF9A3700C000319091"
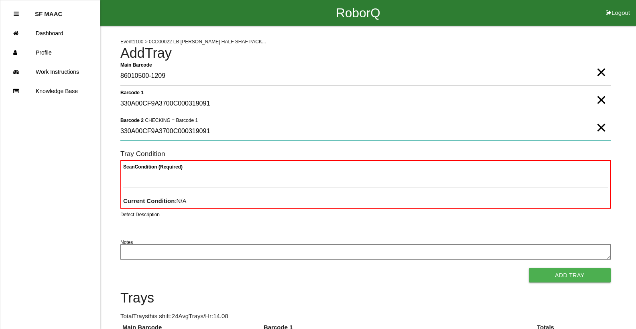
type 2 "330A00CF9A3700C000319091"
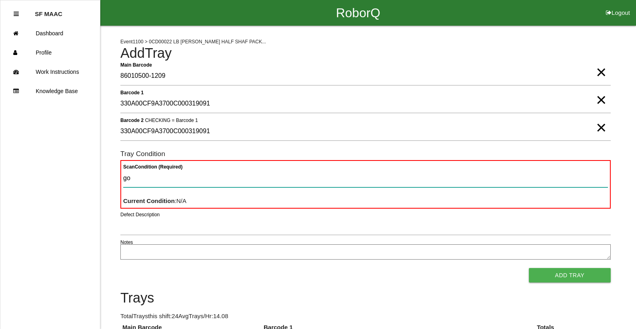
type Condition "goo"
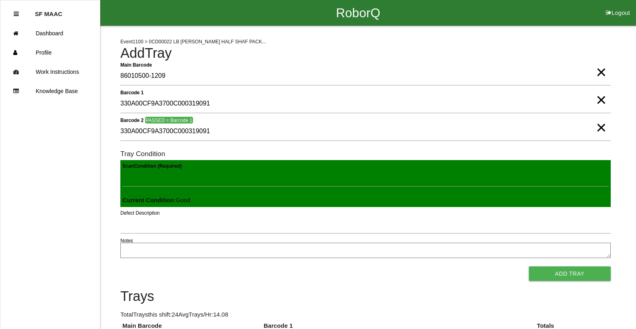
click at [528, 266] on button "Add Tray" at bounding box center [569, 273] width 82 height 14
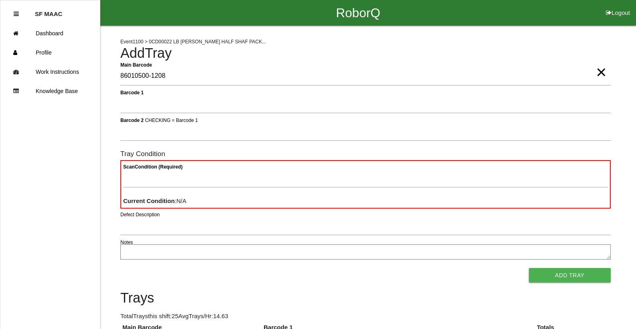
type Barcode "86010500-1208"
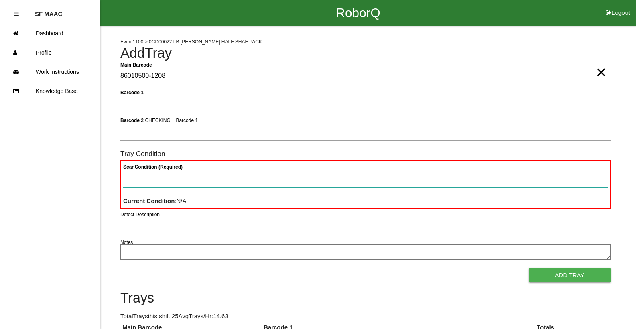
click at [223, 180] on Condition "Scan Condition (Required)" at bounding box center [365, 178] width 484 height 18
type Condition "ba"
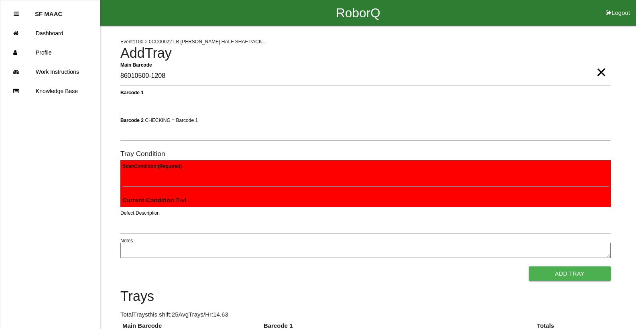
click at [528, 266] on button "Add Tray" at bounding box center [569, 273] width 82 height 14
